Goal: Find contact information: Find contact information

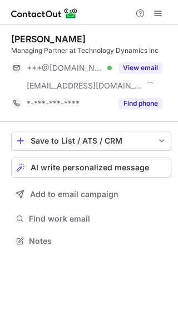
scroll to position [232, 178]
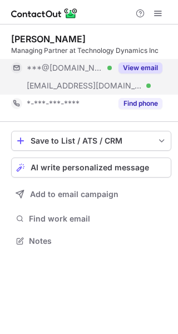
click at [149, 68] on button "View email" at bounding box center [140, 67] width 44 height 11
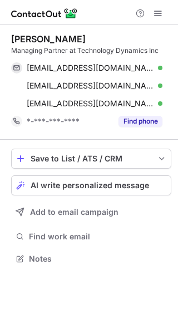
scroll to position [250, 178]
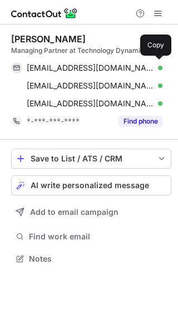
click at [149, 68] on div "[EMAIL_ADDRESS][DOMAIN_NAME] Verified" at bounding box center [95, 68] width 136 height 10
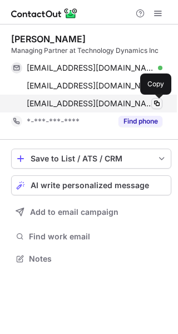
click at [156, 98] on button at bounding box center [156, 103] width 11 height 11
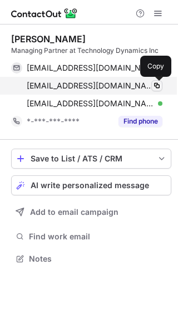
click at [157, 84] on span at bounding box center [156, 85] width 9 height 9
